Goal: Task Accomplishment & Management: Manage account settings

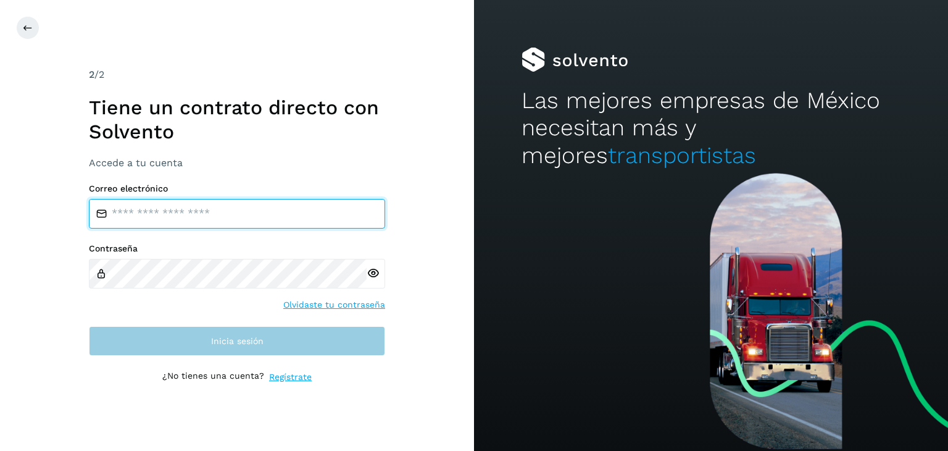
type input "**********"
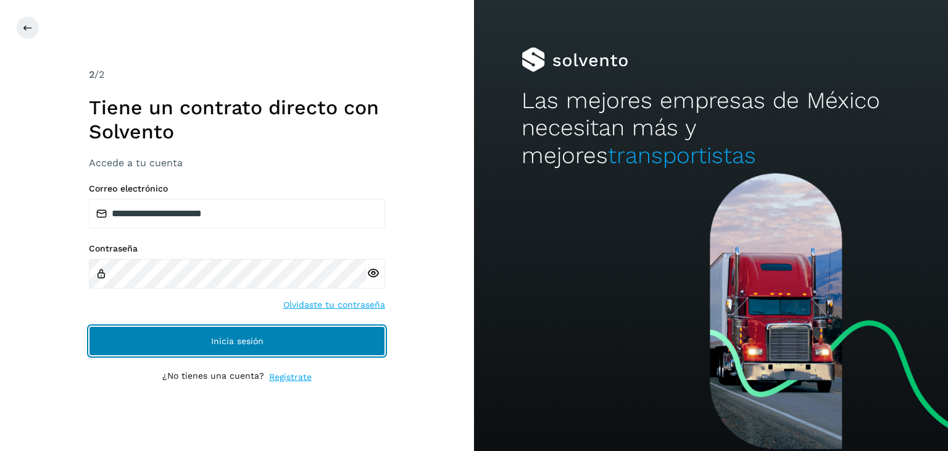
click at [173, 334] on button "Inicia sesión" at bounding box center [237, 341] width 296 height 30
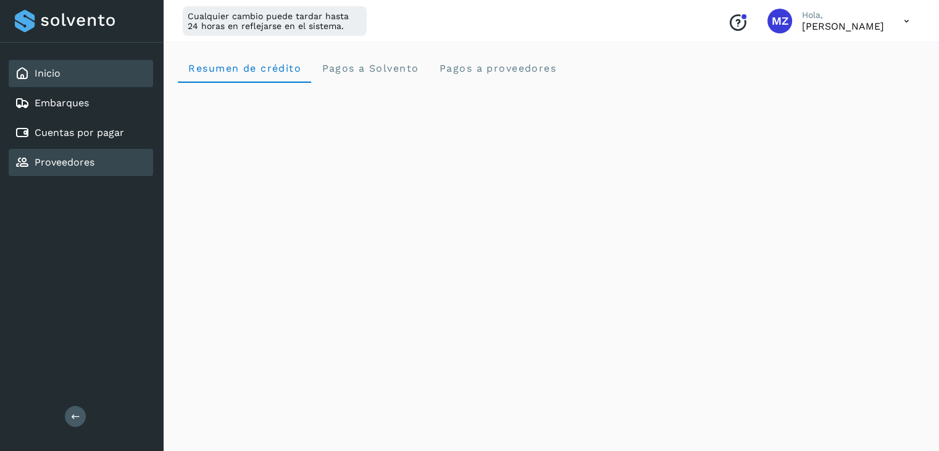
click at [64, 168] on div "Proveedores" at bounding box center [81, 162] width 144 height 27
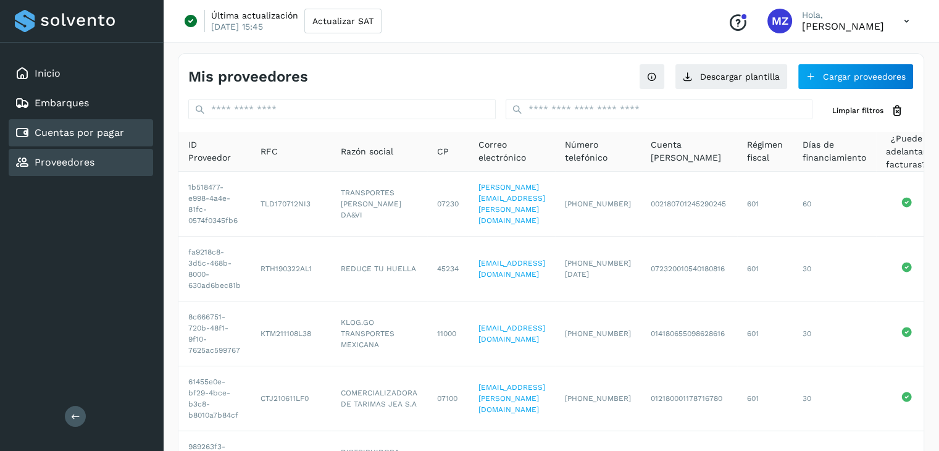
click at [101, 134] on link "Cuentas por pagar" at bounding box center [80, 133] width 90 height 12
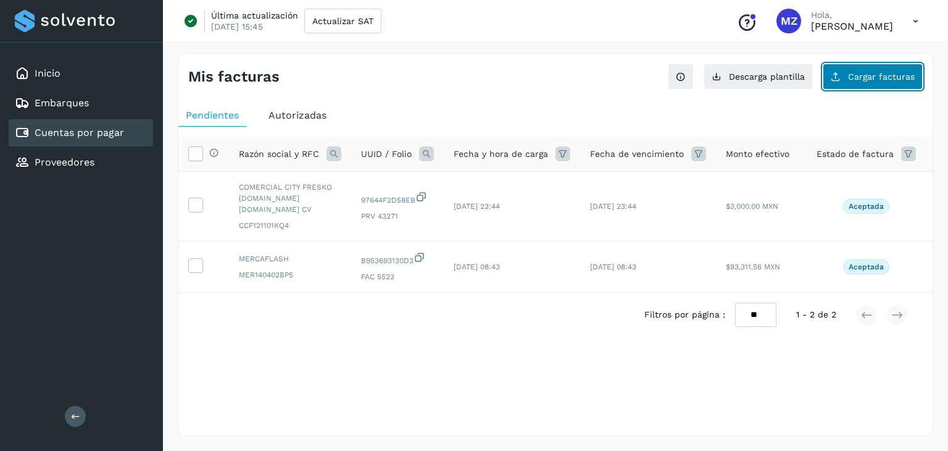
click at [867, 80] on span "Cargar facturas" at bounding box center [881, 76] width 67 height 9
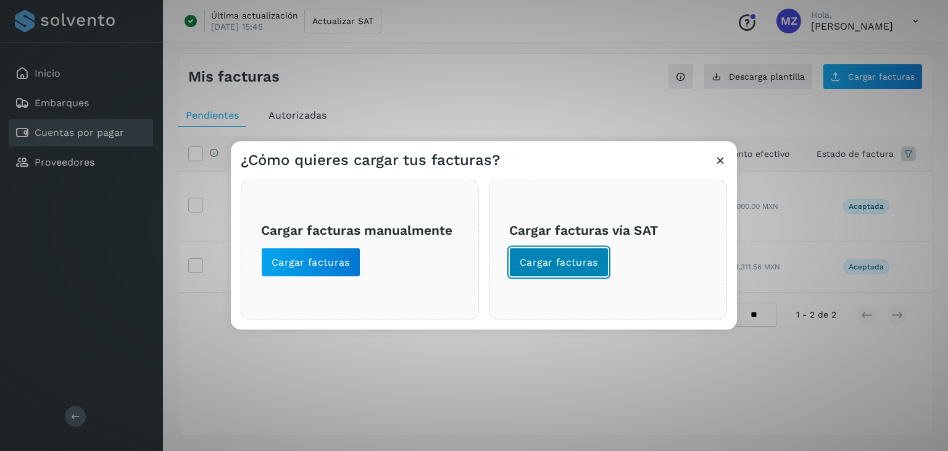
click at [533, 269] on button "Cargar facturas" at bounding box center [558, 263] width 99 height 30
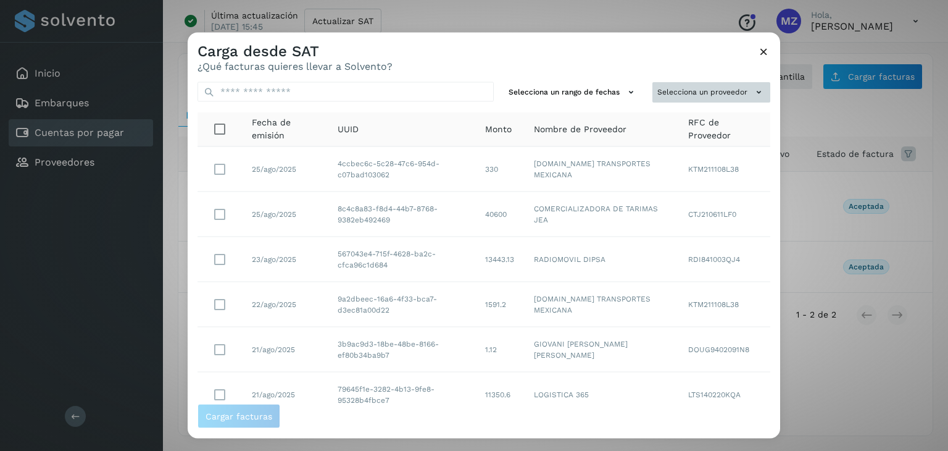
click at [736, 85] on button "Selecciona un proveedor" at bounding box center [712, 92] width 118 height 20
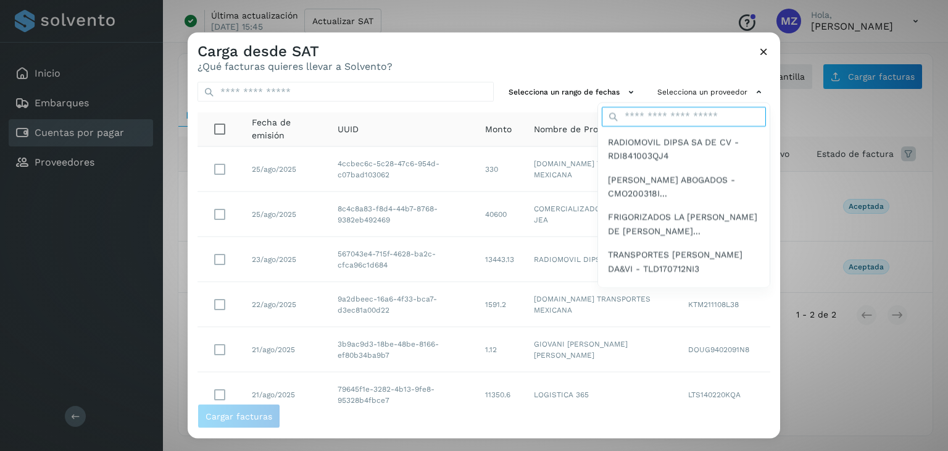
click at [685, 119] on input "text" at bounding box center [684, 116] width 164 height 20
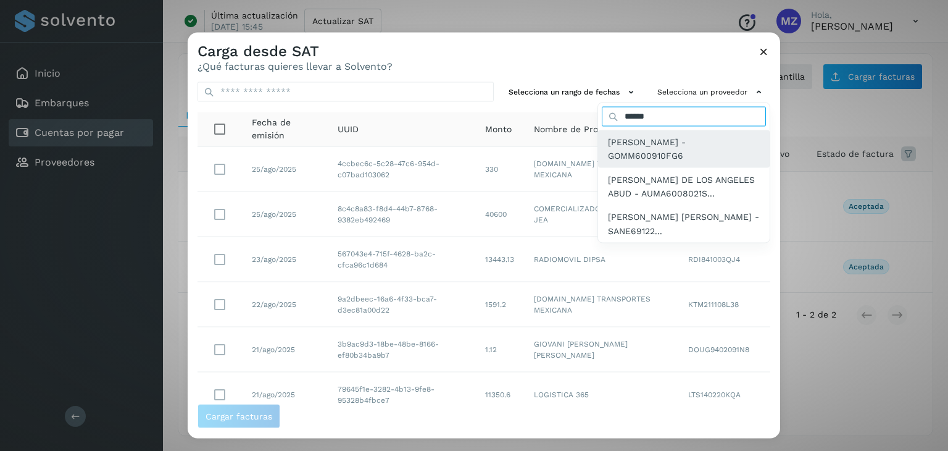
type input "*****"
click at [678, 146] on span "[PERSON_NAME] - GOMM600910FG6" at bounding box center [684, 149] width 152 height 28
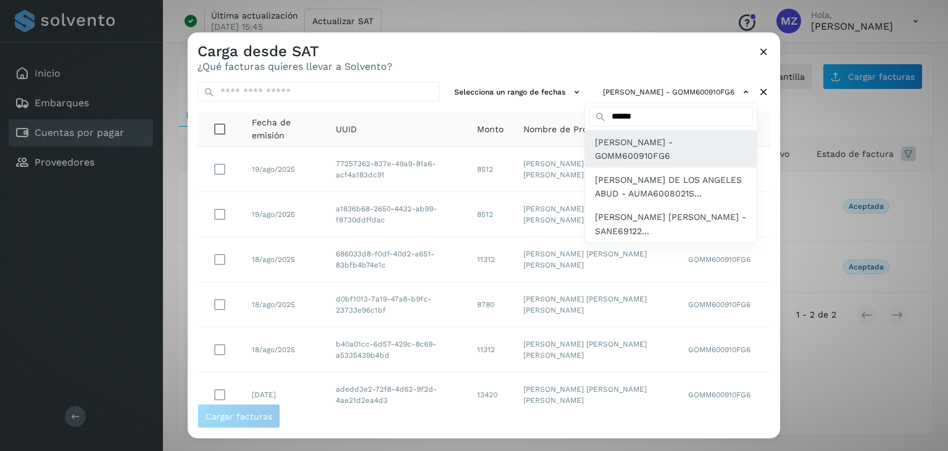
click at [627, 151] on span "[PERSON_NAME] - GOMM600910FG6" at bounding box center [671, 149] width 152 height 28
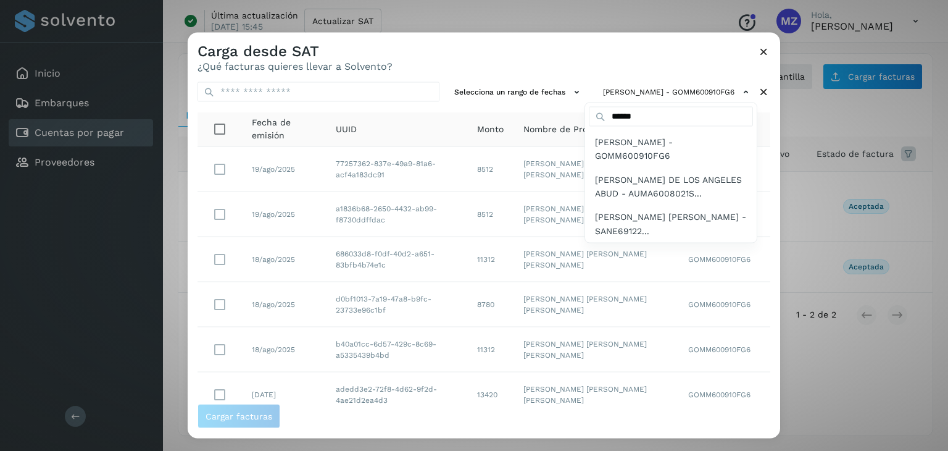
drag, startPoint x: 772, startPoint y: 247, endPoint x: 779, endPoint y: 270, distance: 24.4
click at [779, 270] on div at bounding box center [662, 258] width 948 height 451
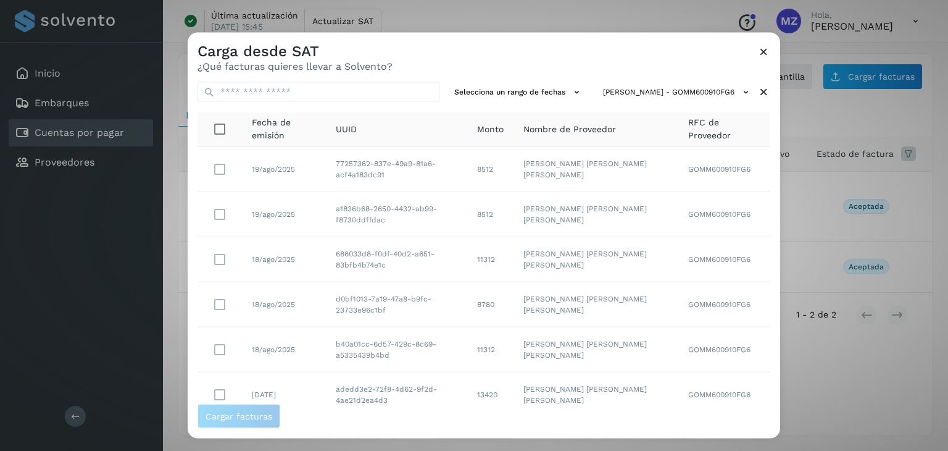
click at [779, 270] on div at bounding box center [662, 258] width 948 height 451
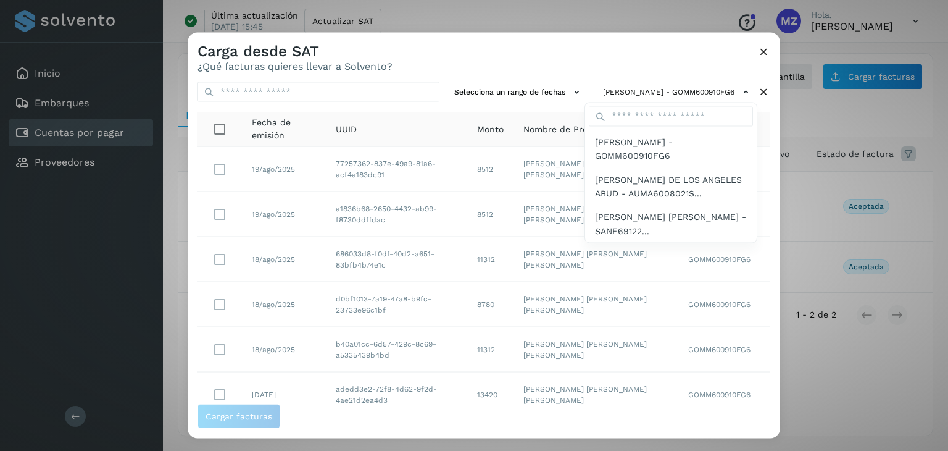
click at [775, 256] on div at bounding box center [662, 258] width 948 height 451
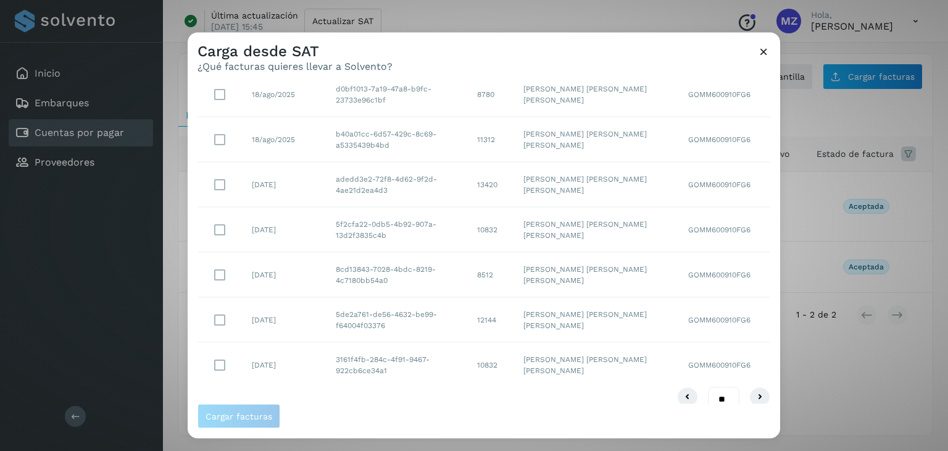
scroll to position [225, 0]
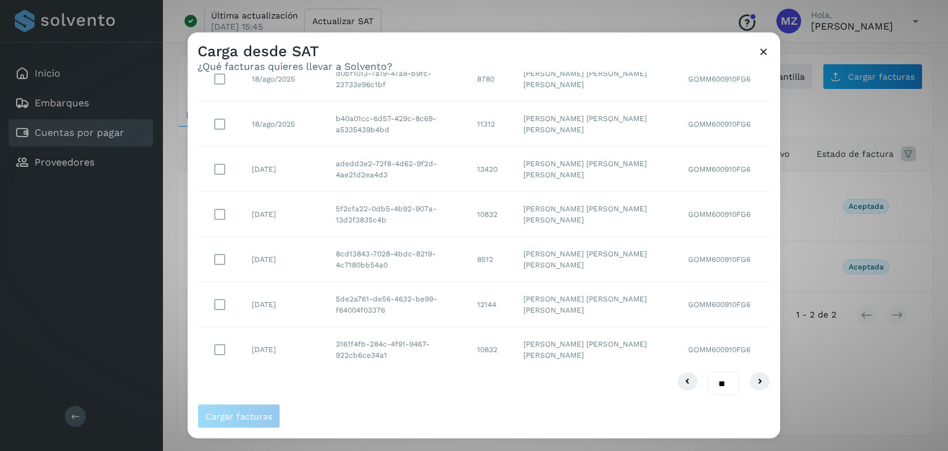
click at [717, 380] on select "** ** **" at bounding box center [723, 383] width 31 height 24
select select "**"
click at [708, 371] on select "** ** **" at bounding box center [723, 383] width 31 height 24
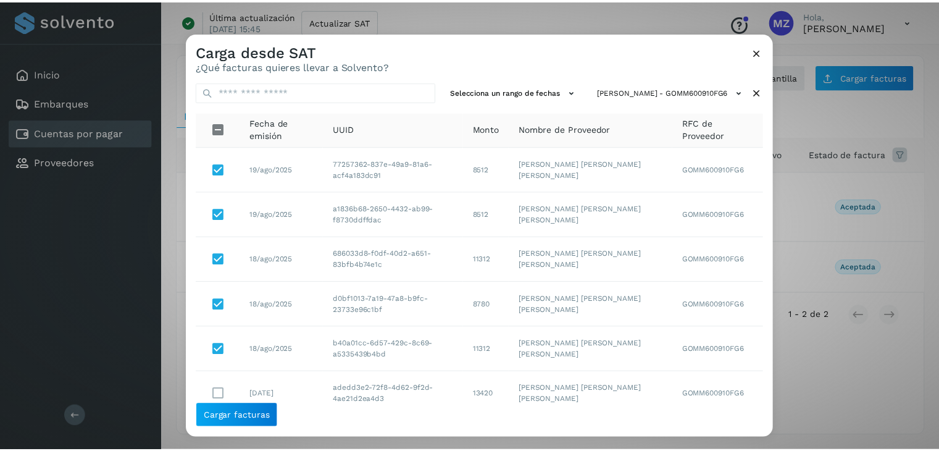
scroll to position [270, 0]
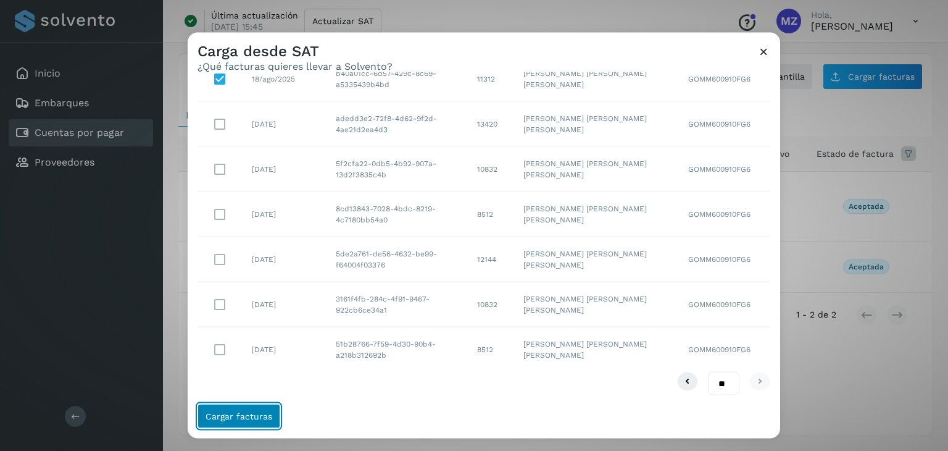
click at [253, 412] on span "Cargar facturas" at bounding box center [239, 416] width 67 height 9
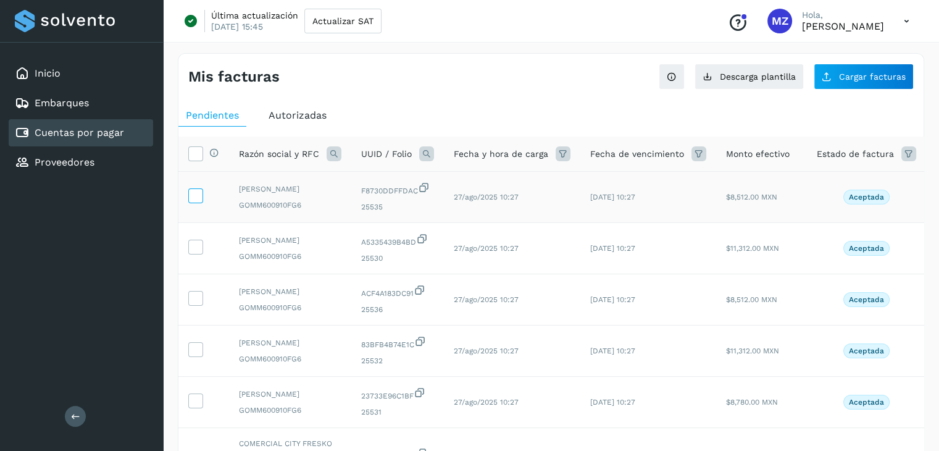
click at [201, 198] on label at bounding box center [195, 195] width 15 height 15
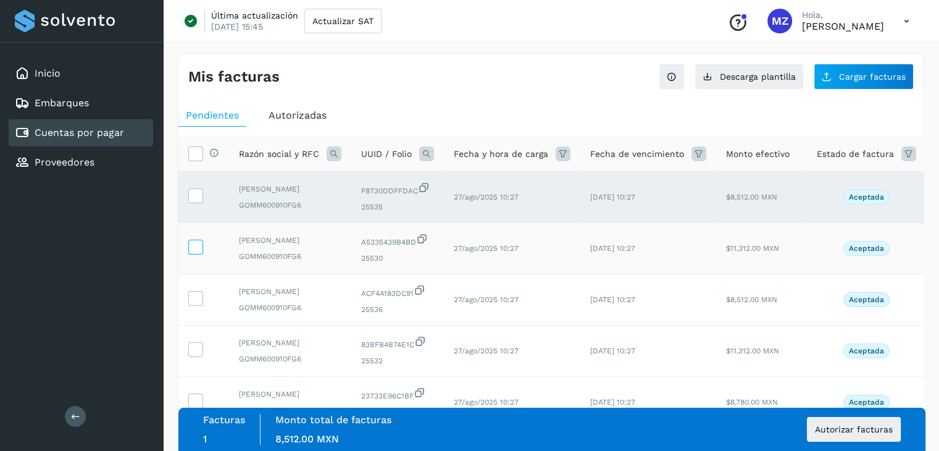
click at [195, 253] on icon at bounding box center [195, 246] width 13 height 13
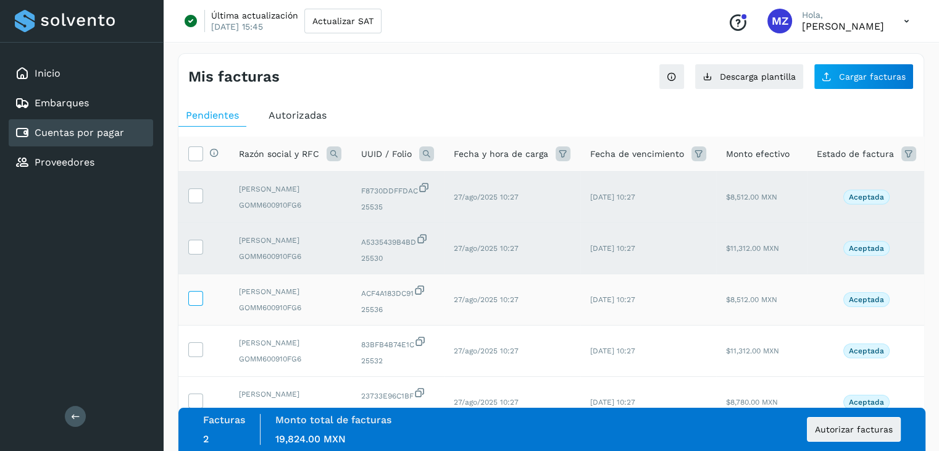
click at [192, 304] on icon at bounding box center [195, 297] width 13 height 13
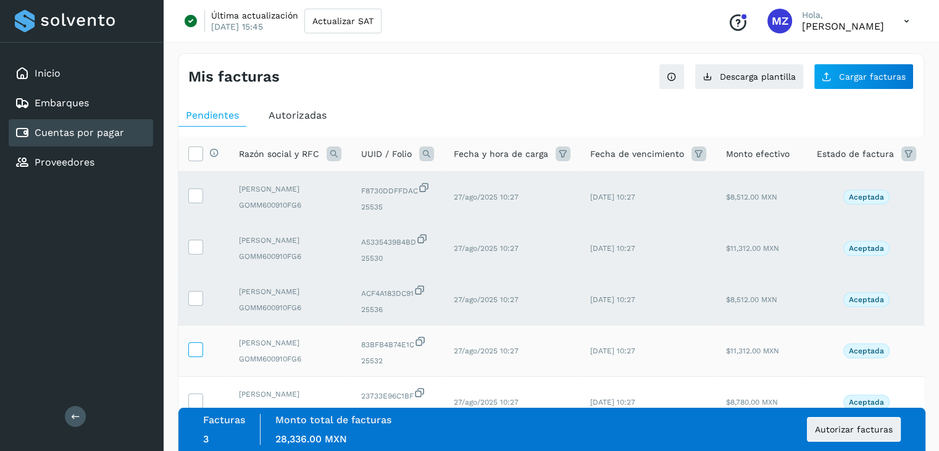
click at [190, 355] on icon at bounding box center [195, 348] width 13 height 13
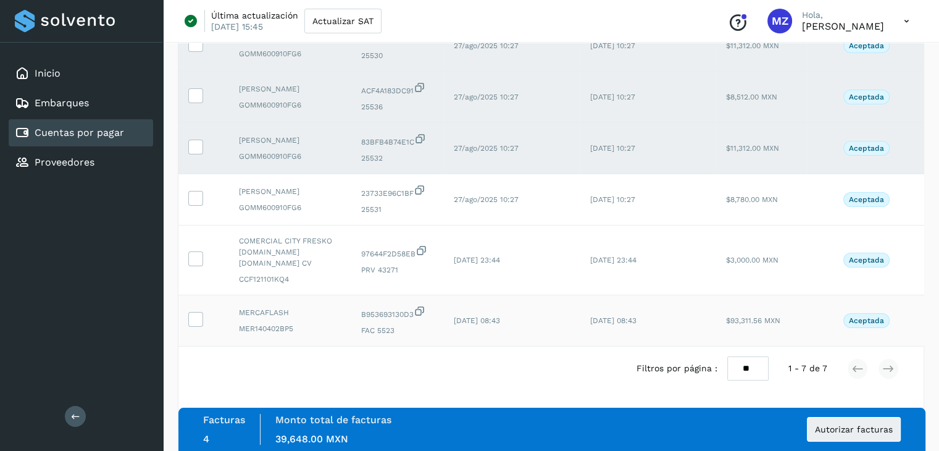
scroll to position [237, 0]
click at [194, 198] on icon at bounding box center [195, 197] width 13 height 13
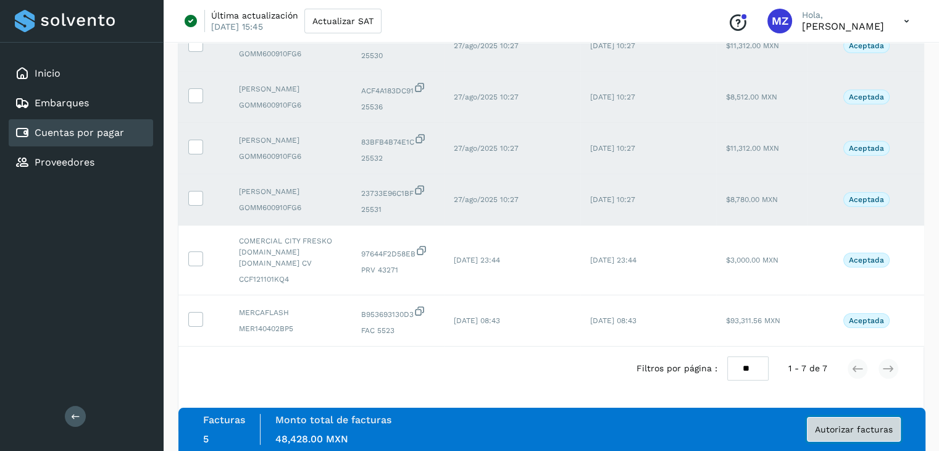
click at [845, 428] on span "Autorizar facturas" at bounding box center [854, 429] width 78 height 9
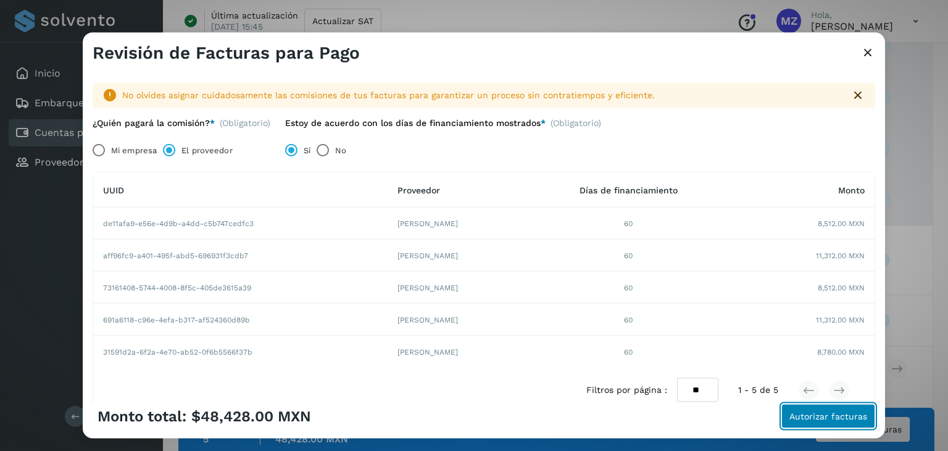
click at [830, 423] on button "Autorizar facturas" at bounding box center [829, 416] width 94 height 25
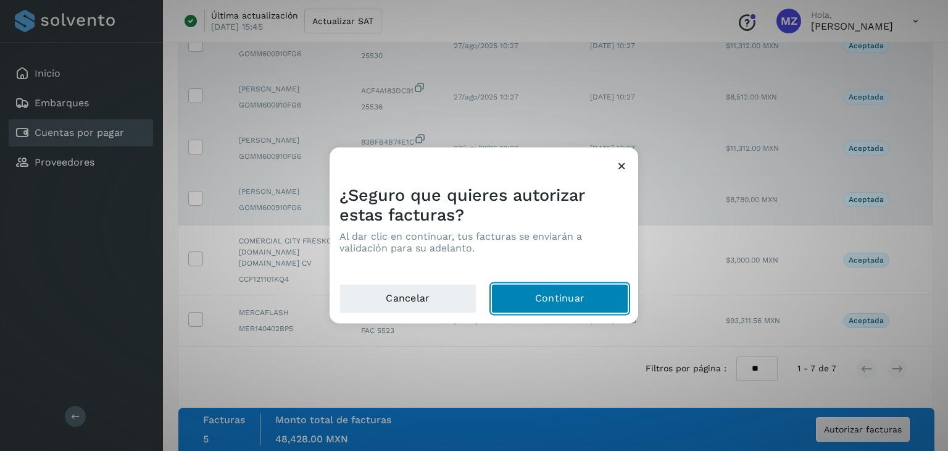
click at [513, 301] on button "Continuar" at bounding box center [559, 299] width 137 height 30
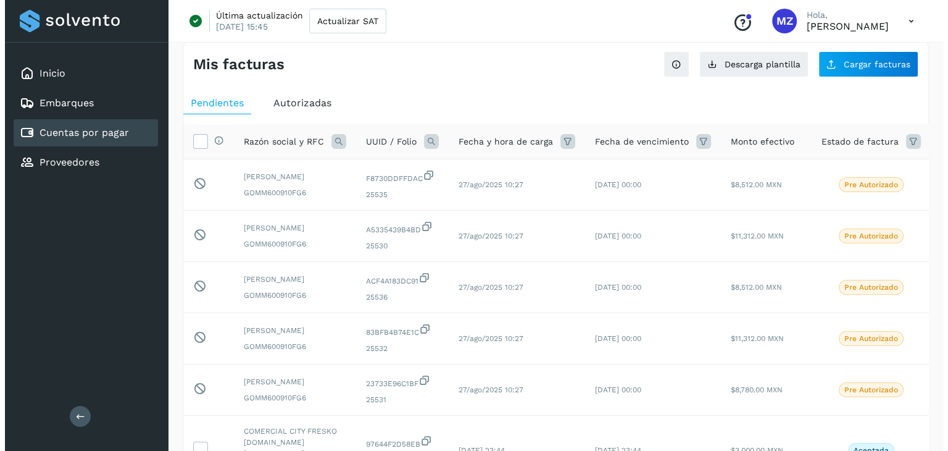
scroll to position [0, 0]
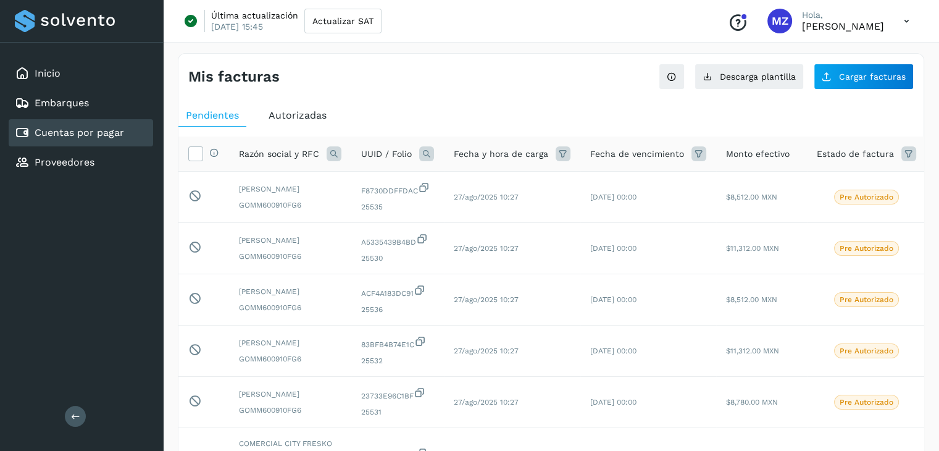
click at [904, 20] on icon at bounding box center [906, 21] width 25 height 25
click at [838, 88] on div "Cerrar sesión" at bounding box center [845, 79] width 147 height 23
